Goal: Information Seeking & Learning: Learn about a topic

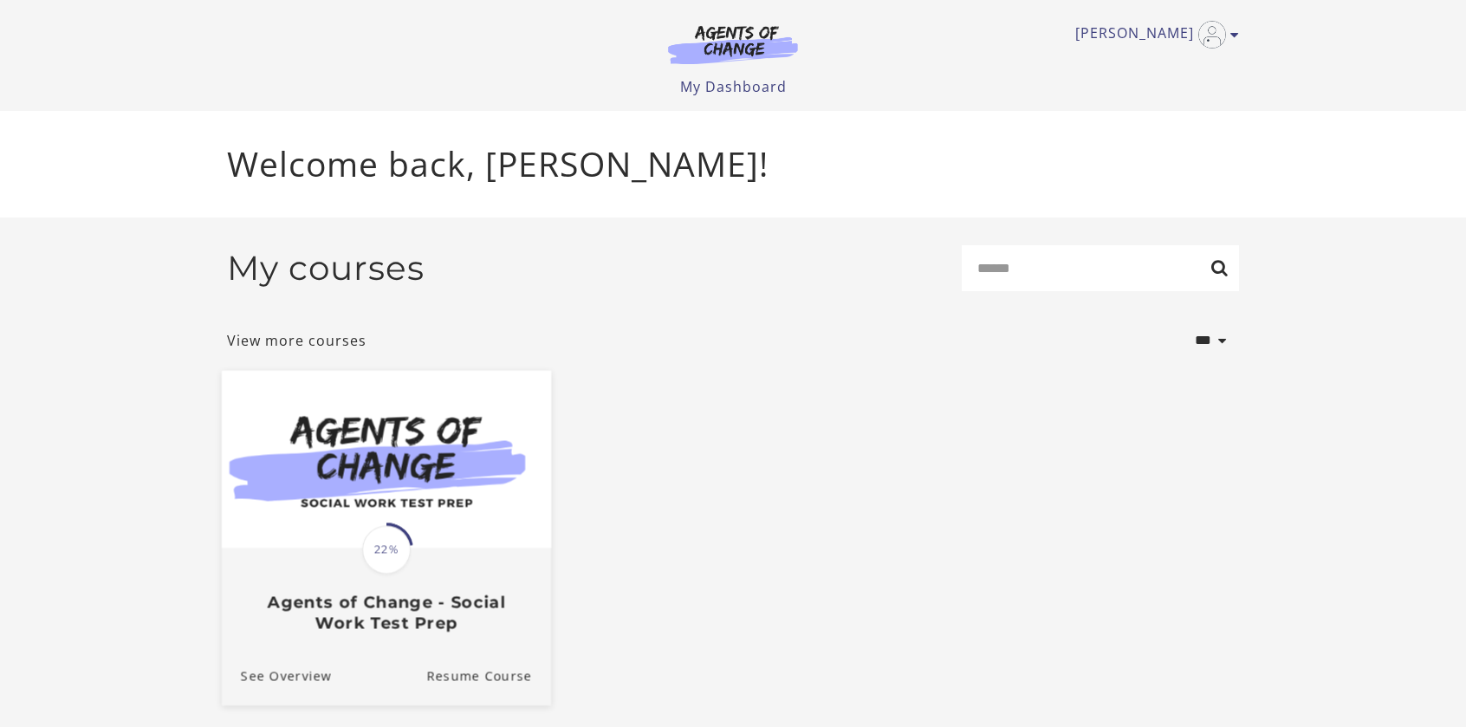
click at [402, 548] on span "22%" at bounding box center [386, 549] width 49 height 49
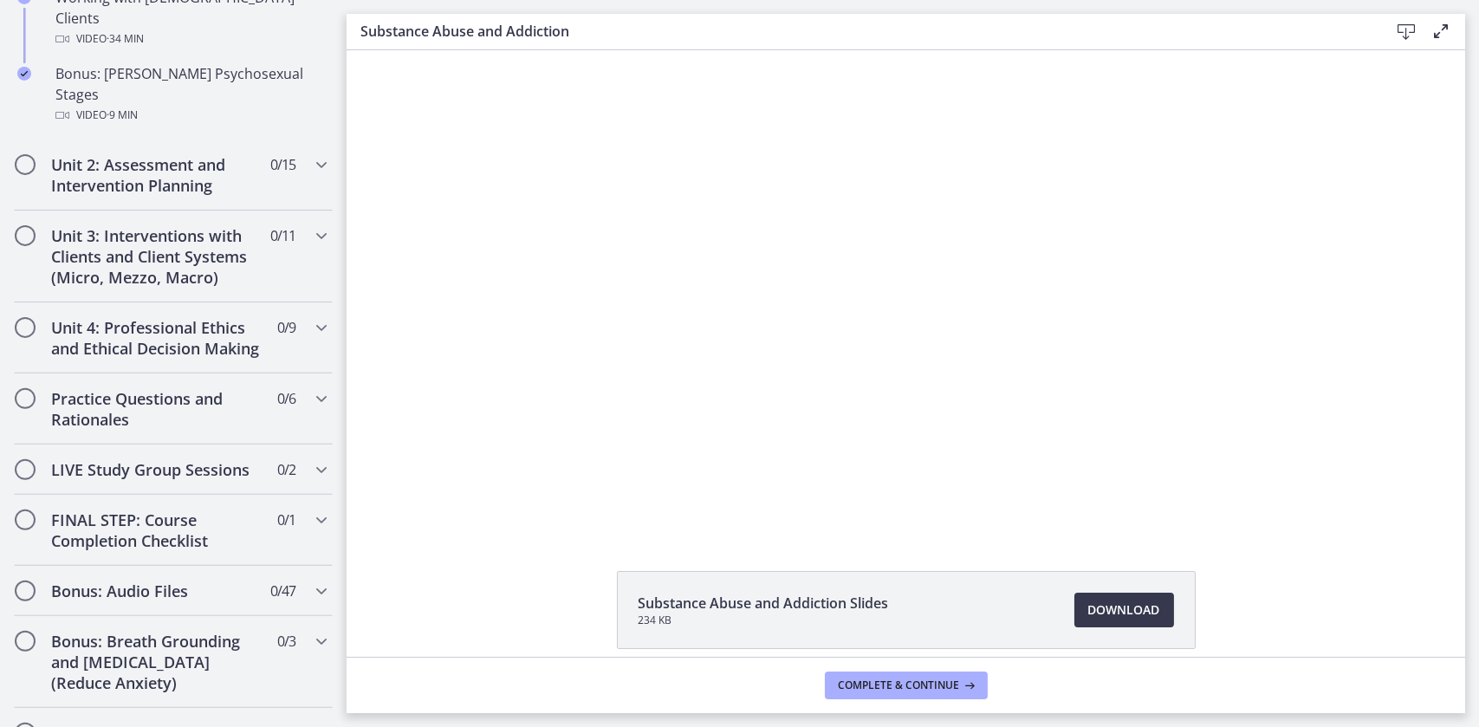
scroll to position [1311, 0]
click at [315, 387] on icon "Chapters" at bounding box center [321, 397] width 21 height 21
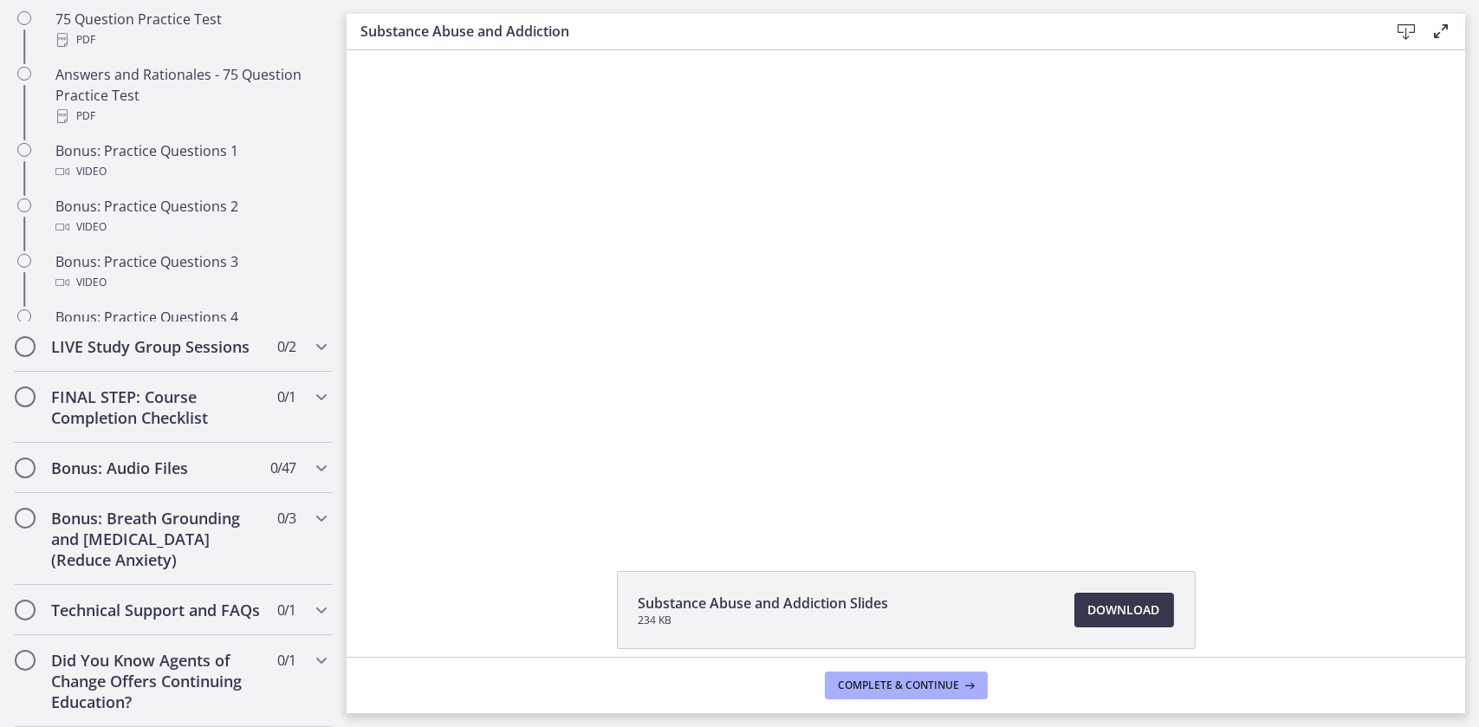
scroll to position [682, 0]
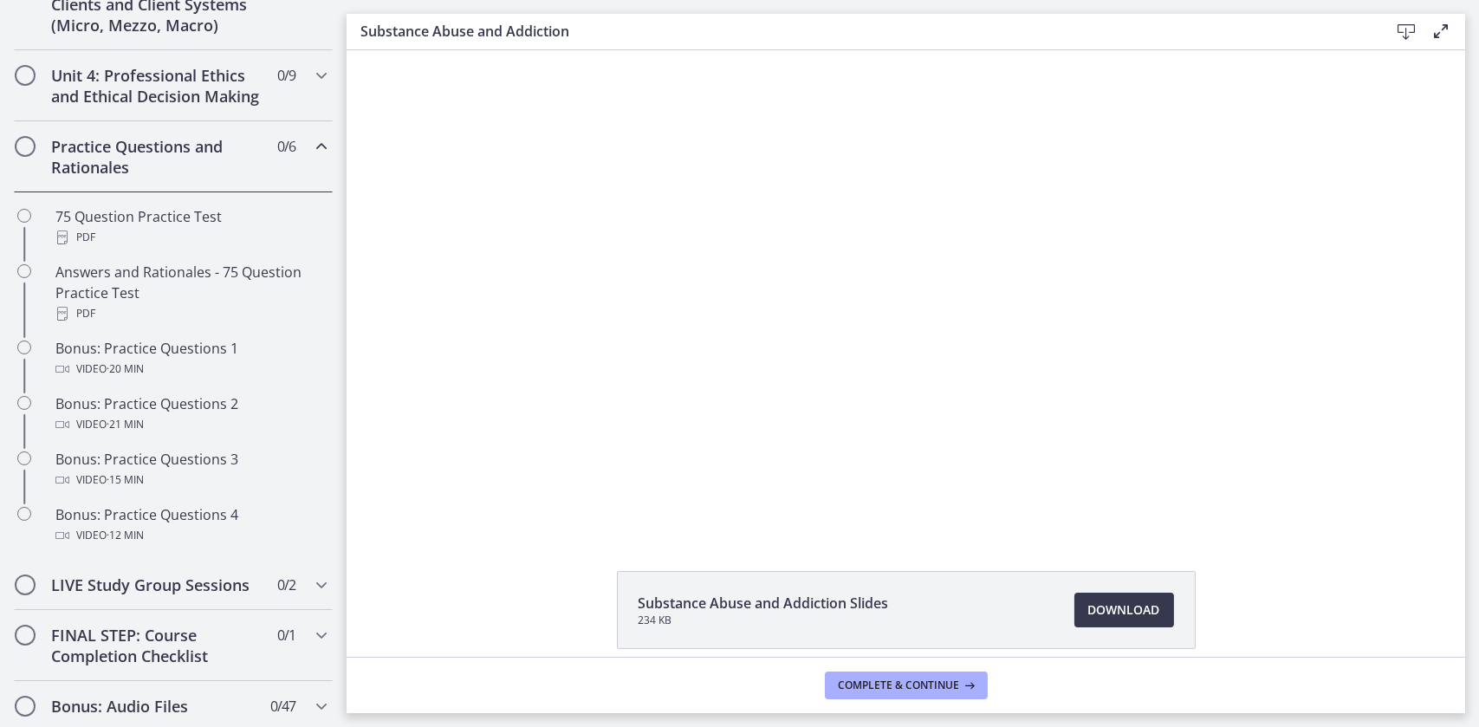
click at [311, 157] on icon "Chapters" at bounding box center [321, 146] width 21 height 21
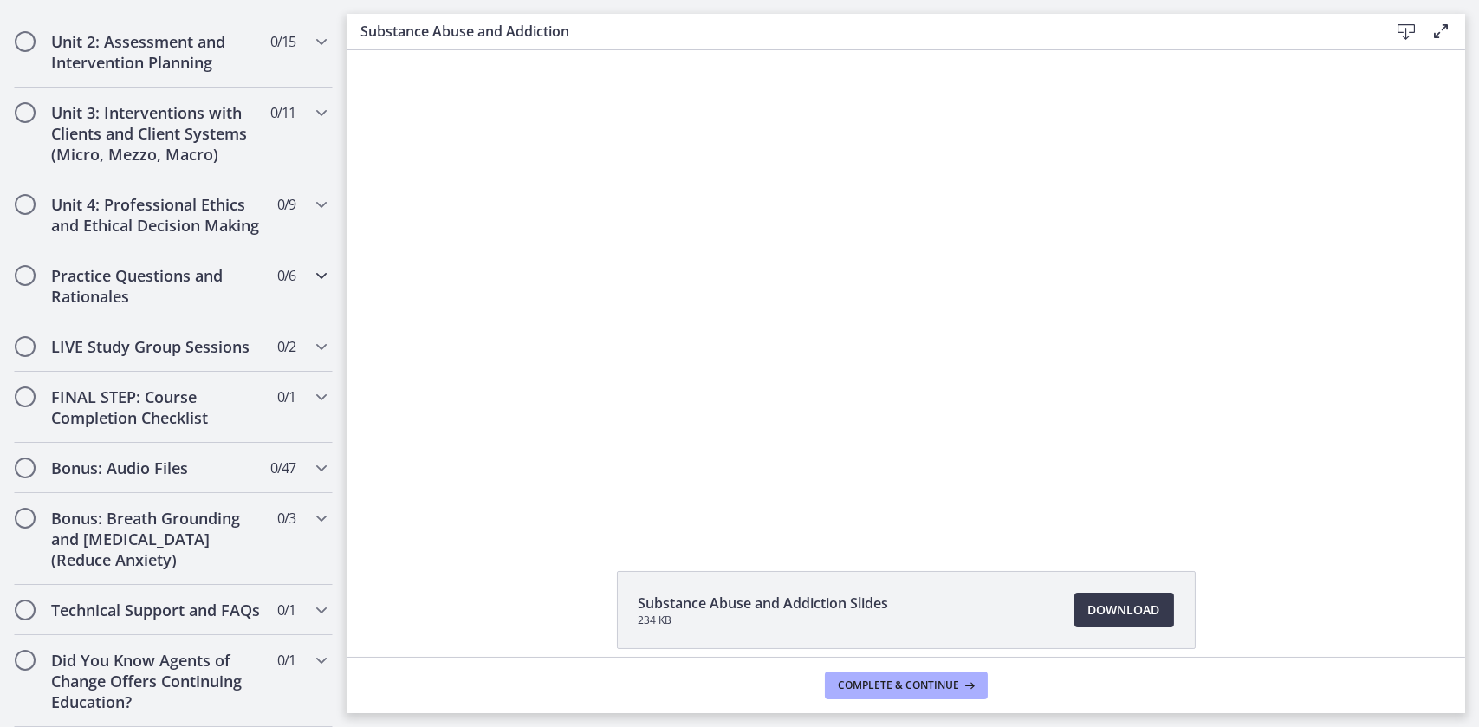
scroll to position [592, 0]
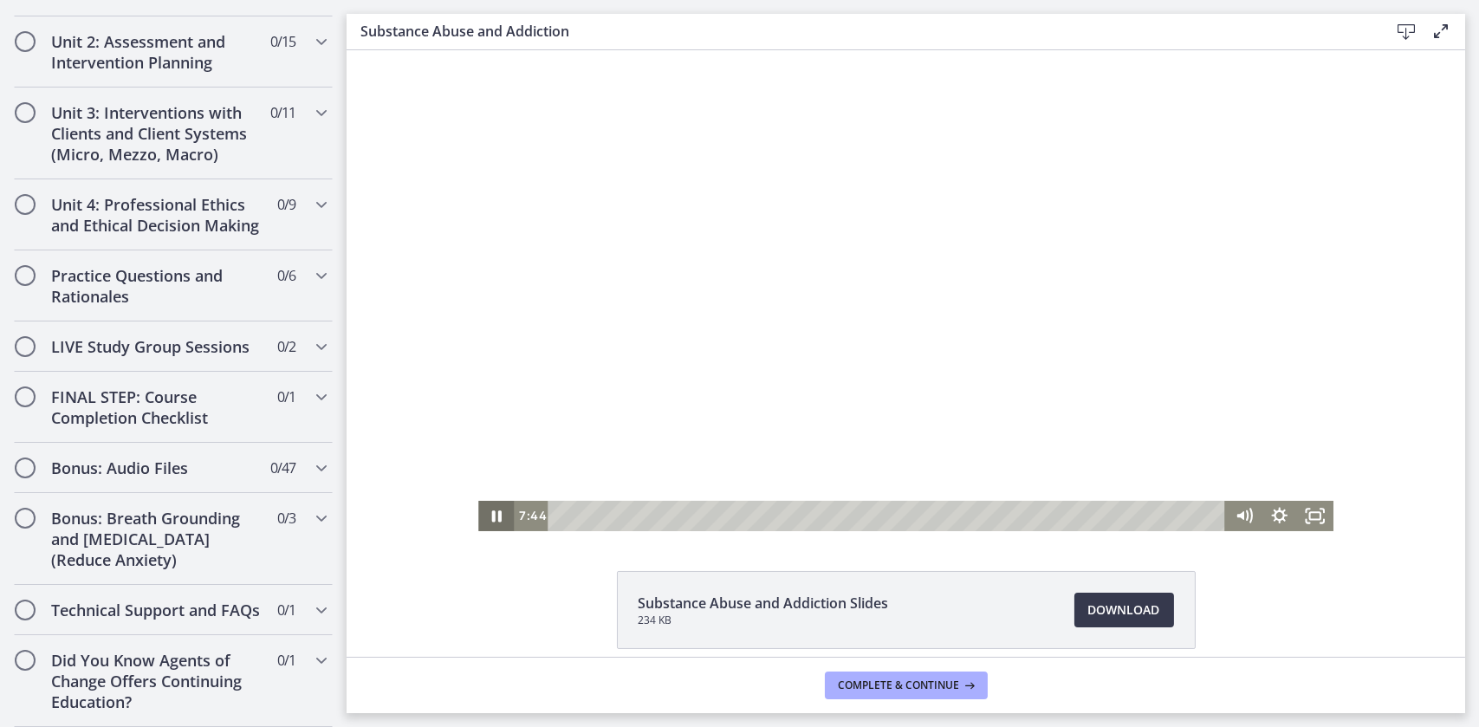
click at [491, 516] on icon "Pause" at bounding box center [496, 515] width 10 height 11
